Goal: Task Accomplishment & Management: Manage account settings

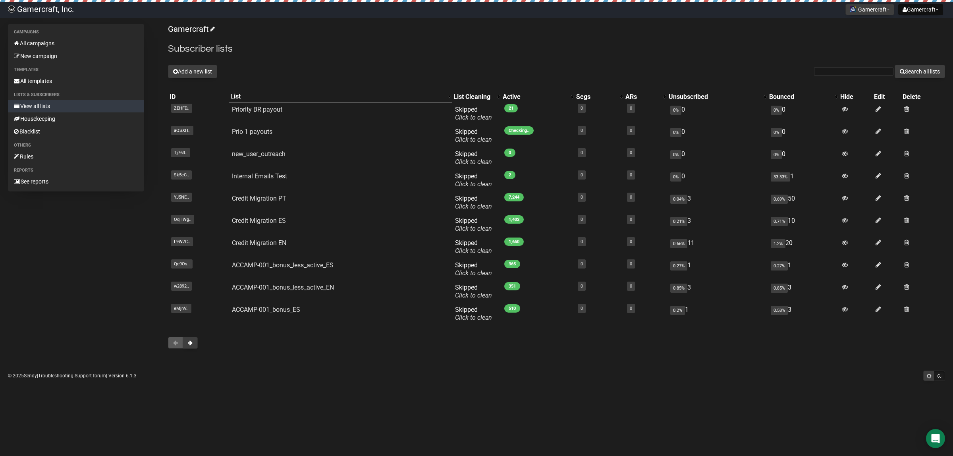
click at [198, 77] on button "Add a new list" at bounding box center [192, 72] width 49 height 14
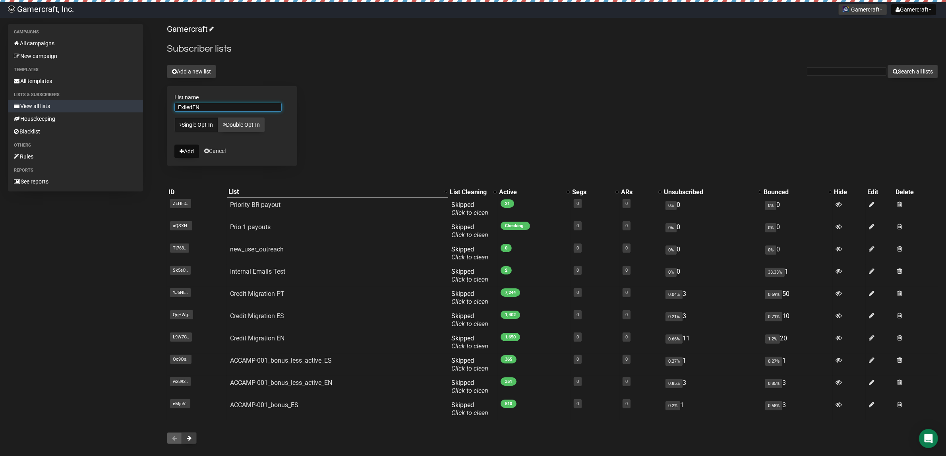
type input "ExiledEN"
click at [358, 133] on div "Gamercraft Subscriber lists Add a new list Search all lists List name ExiledEN …" at bounding box center [552, 238] width 771 height 428
click at [186, 151] on button "Add" at bounding box center [186, 152] width 25 height 14
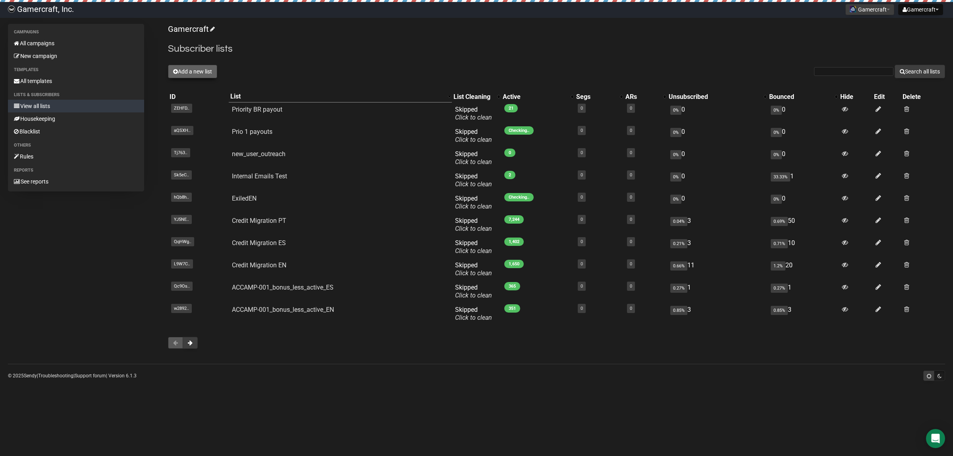
click at [204, 75] on button "Add a new list" at bounding box center [192, 72] width 49 height 14
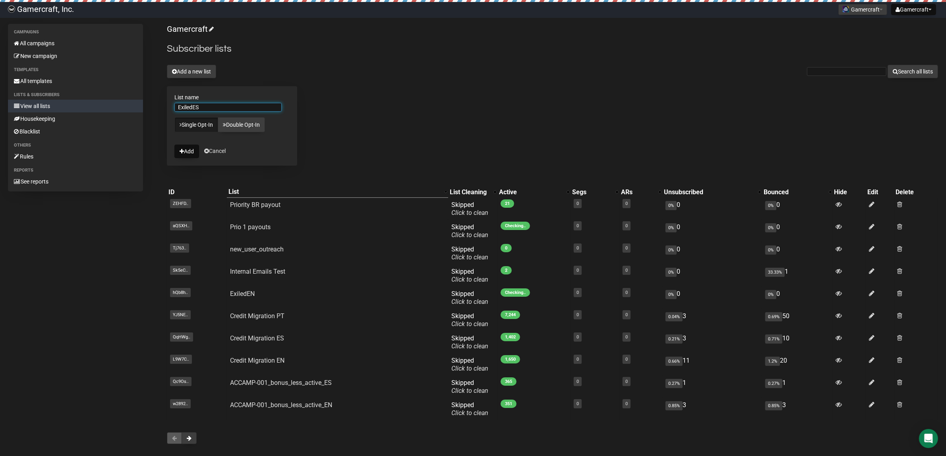
type input "ExiledES"
click at [394, 89] on div "Gamercraft Subscriber lists Add a new list Search all lists List name ExiledES …" at bounding box center [552, 238] width 771 height 428
click at [180, 76] on button "Add a new list" at bounding box center [191, 72] width 49 height 14
click at [192, 150] on button "Add" at bounding box center [186, 152] width 25 height 14
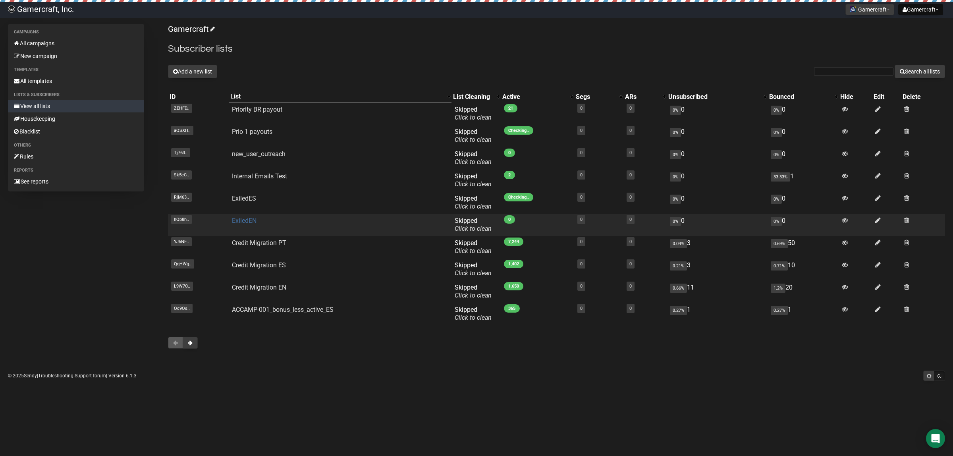
click at [248, 221] on link "ExiledEN" at bounding box center [244, 221] width 25 height 8
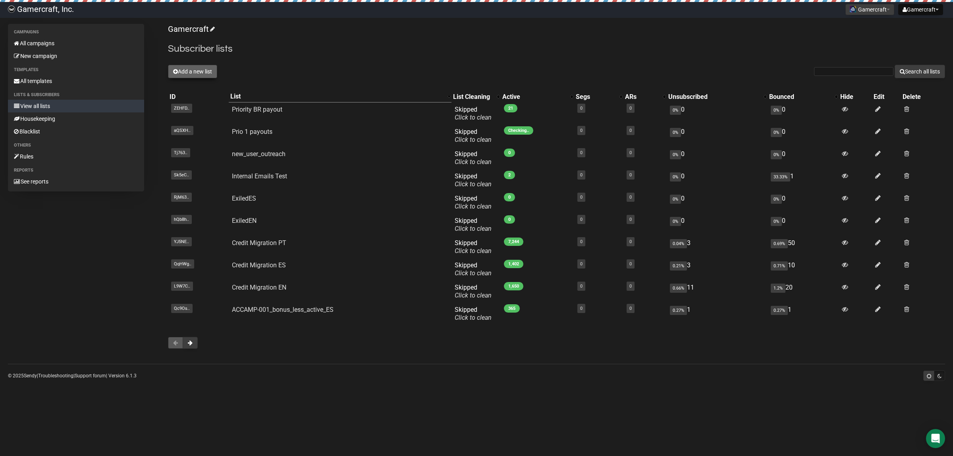
click at [197, 77] on button "Add a new list" at bounding box center [192, 72] width 49 height 14
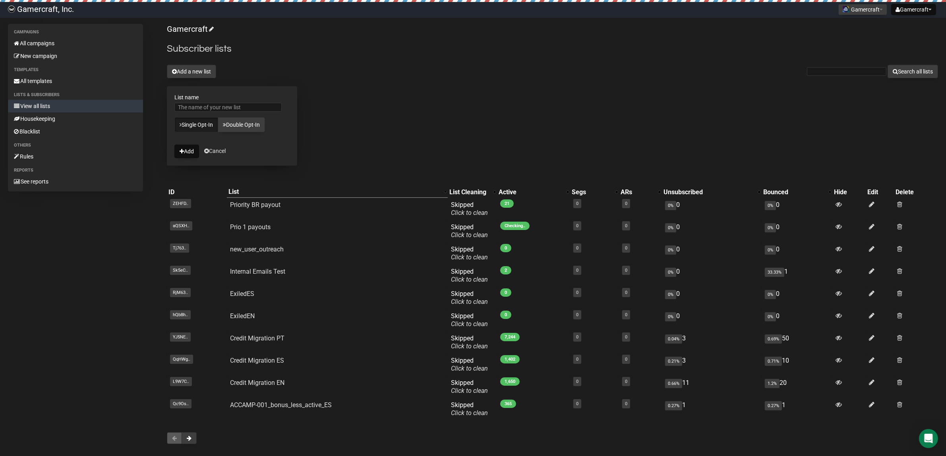
click at [201, 112] on div at bounding box center [231, 109] width 115 height 12
click at [201, 110] on input "List name" at bounding box center [227, 107] width 107 height 9
type input "ExiledPT"
click at [174, 145] on button "Add" at bounding box center [186, 152] width 25 height 14
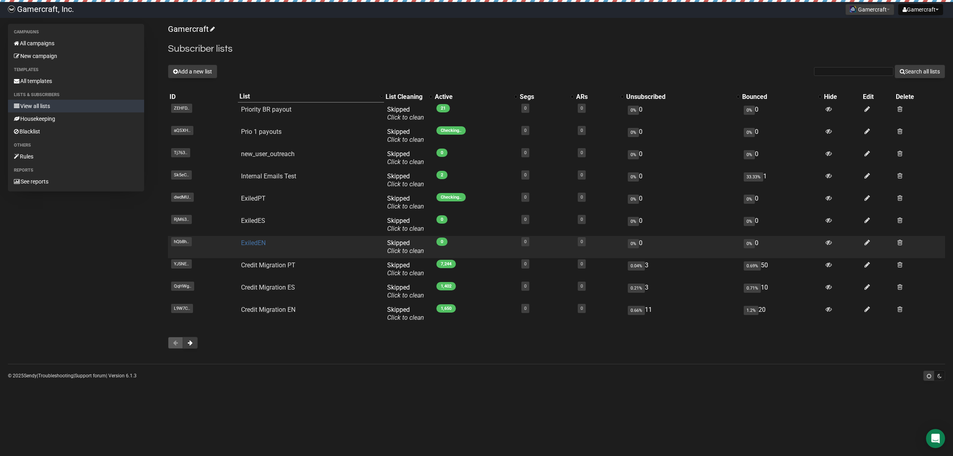
click at [259, 240] on link "ExiledEN" at bounding box center [253, 243] width 25 height 8
click at [255, 240] on link "ExiledEN" at bounding box center [253, 243] width 25 height 8
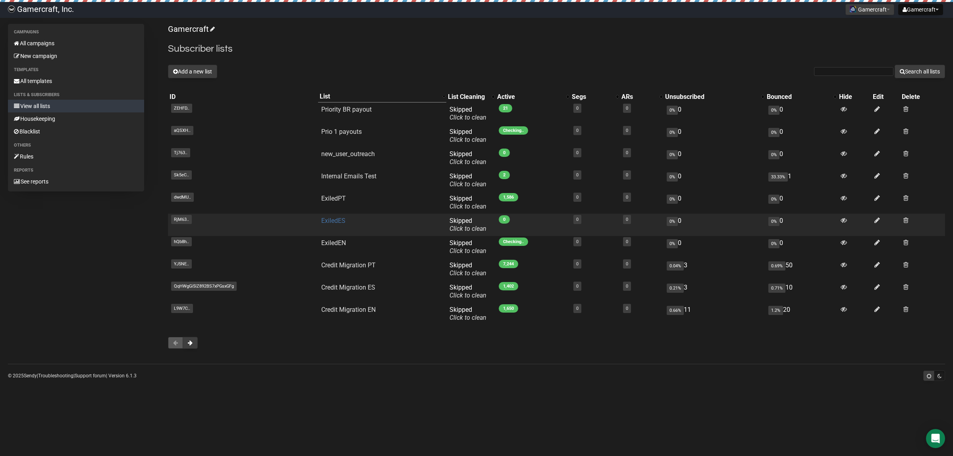
click at [335, 218] on link "ExiledES" at bounding box center [333, 221] width 24 height 8
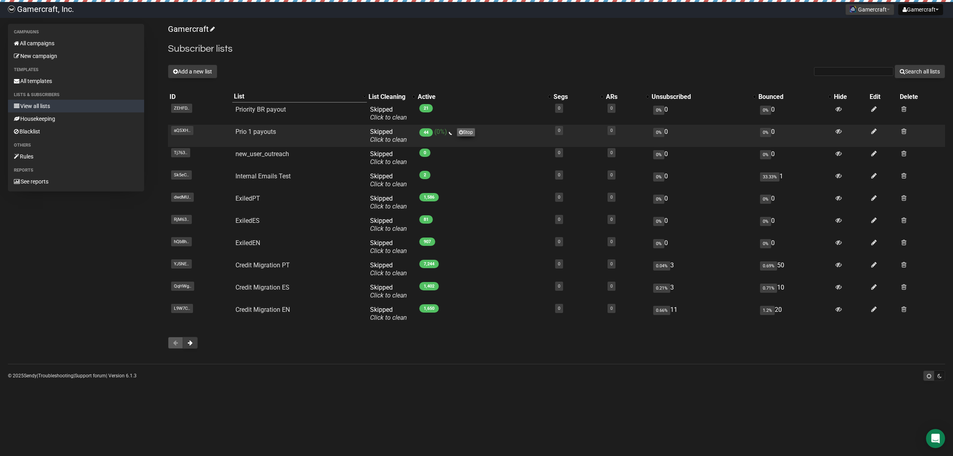
click at [470, 132] on link "Stop" at bounding box center [466, 132] width 19 height 9
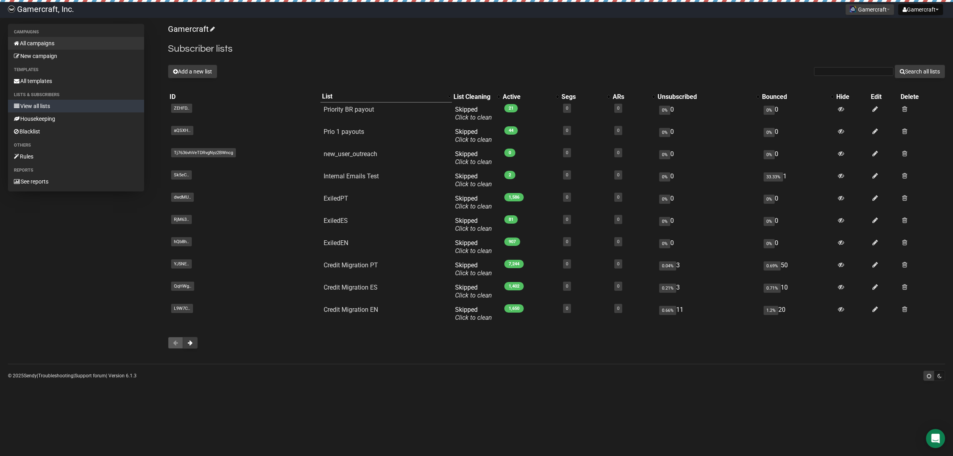
click at [39, 42] on link "All campaigns" at bounding box center [76, 43] width 136 height 13
